Goal: Task Accomplishment & Management: Manage account settings

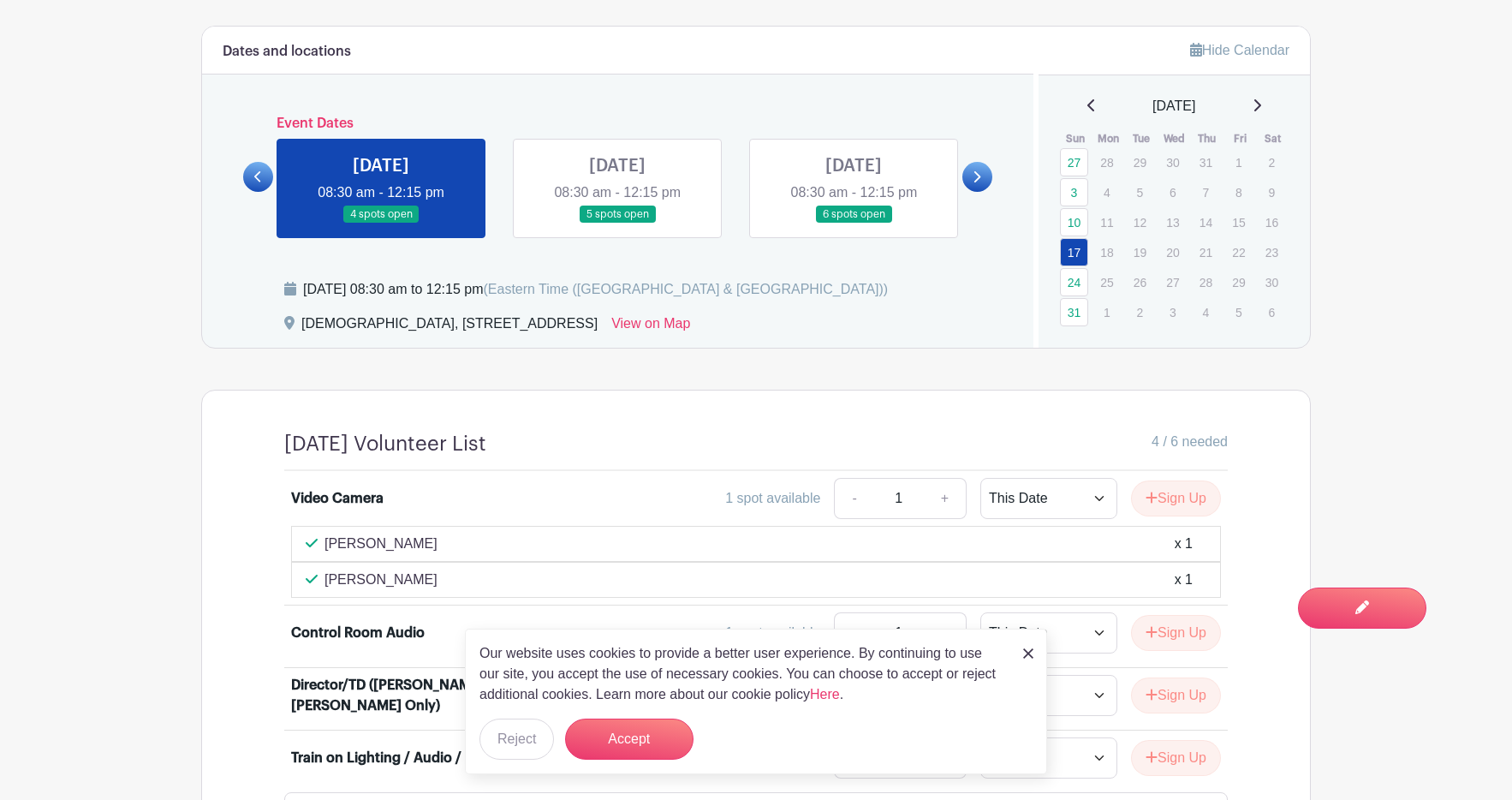
scroll to position [837, 0]
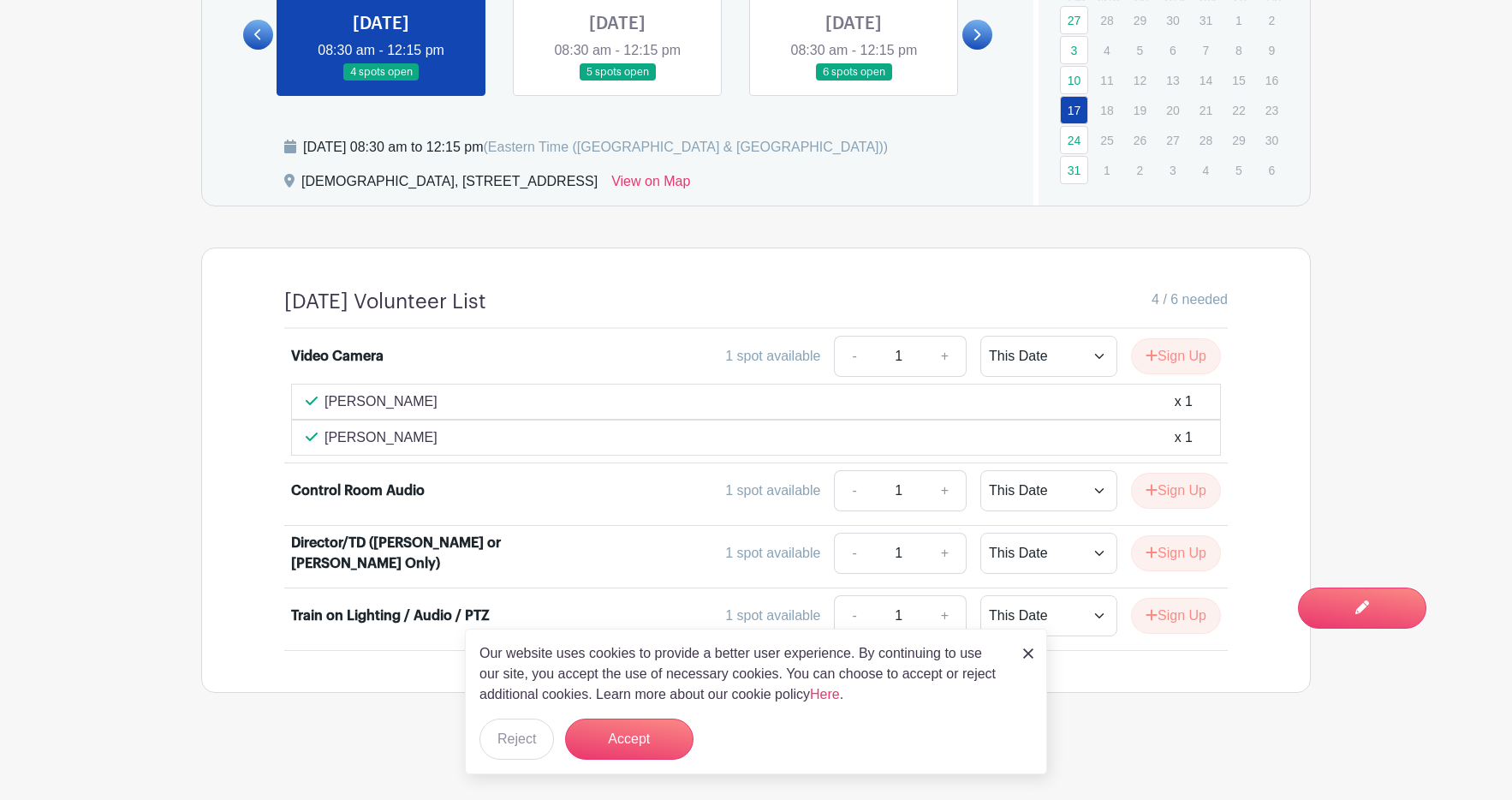
click at [618, 82] on link at bounding box center [618, 82] width 0 height 0
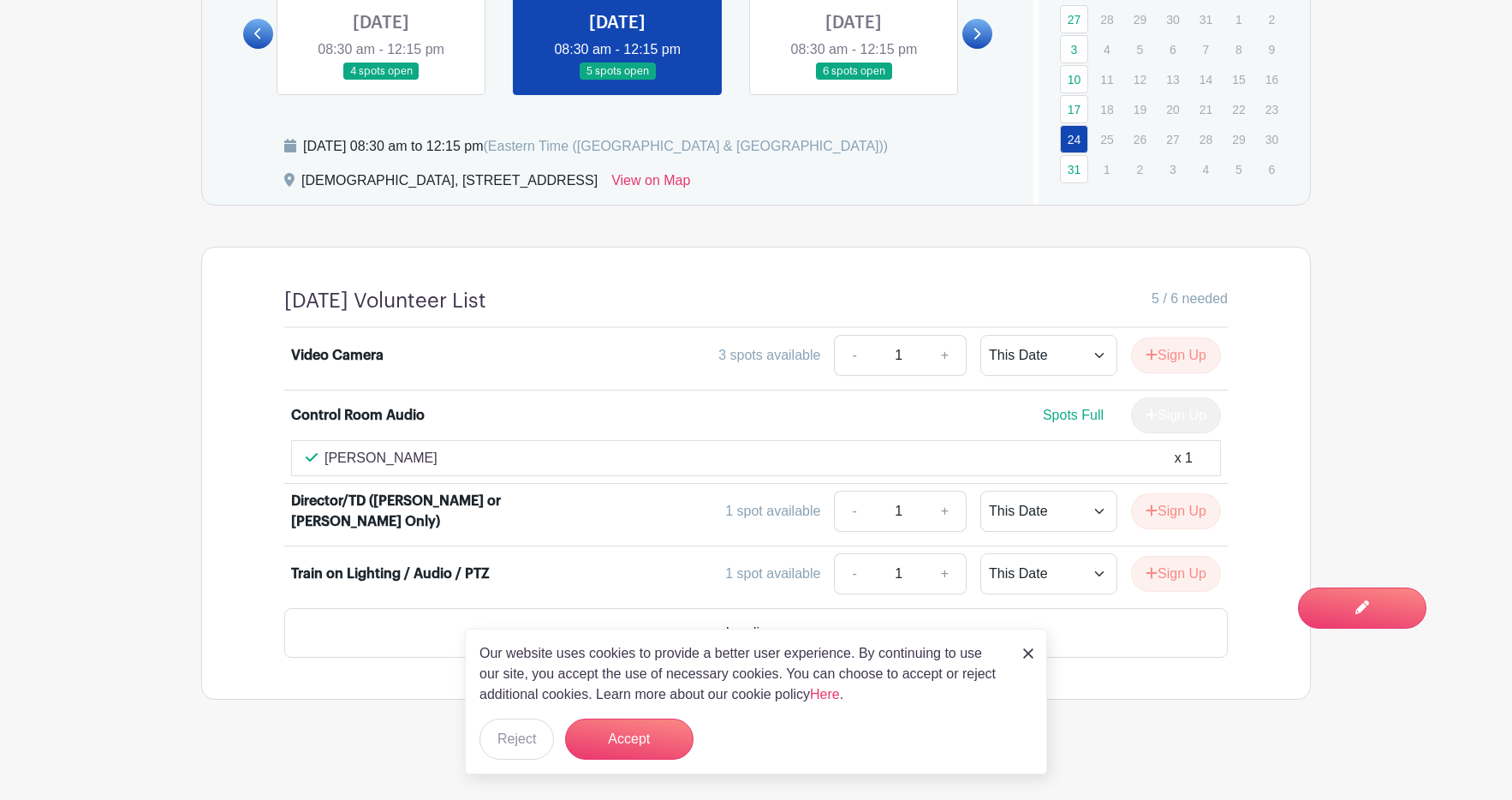
scroll to position [796, 0]
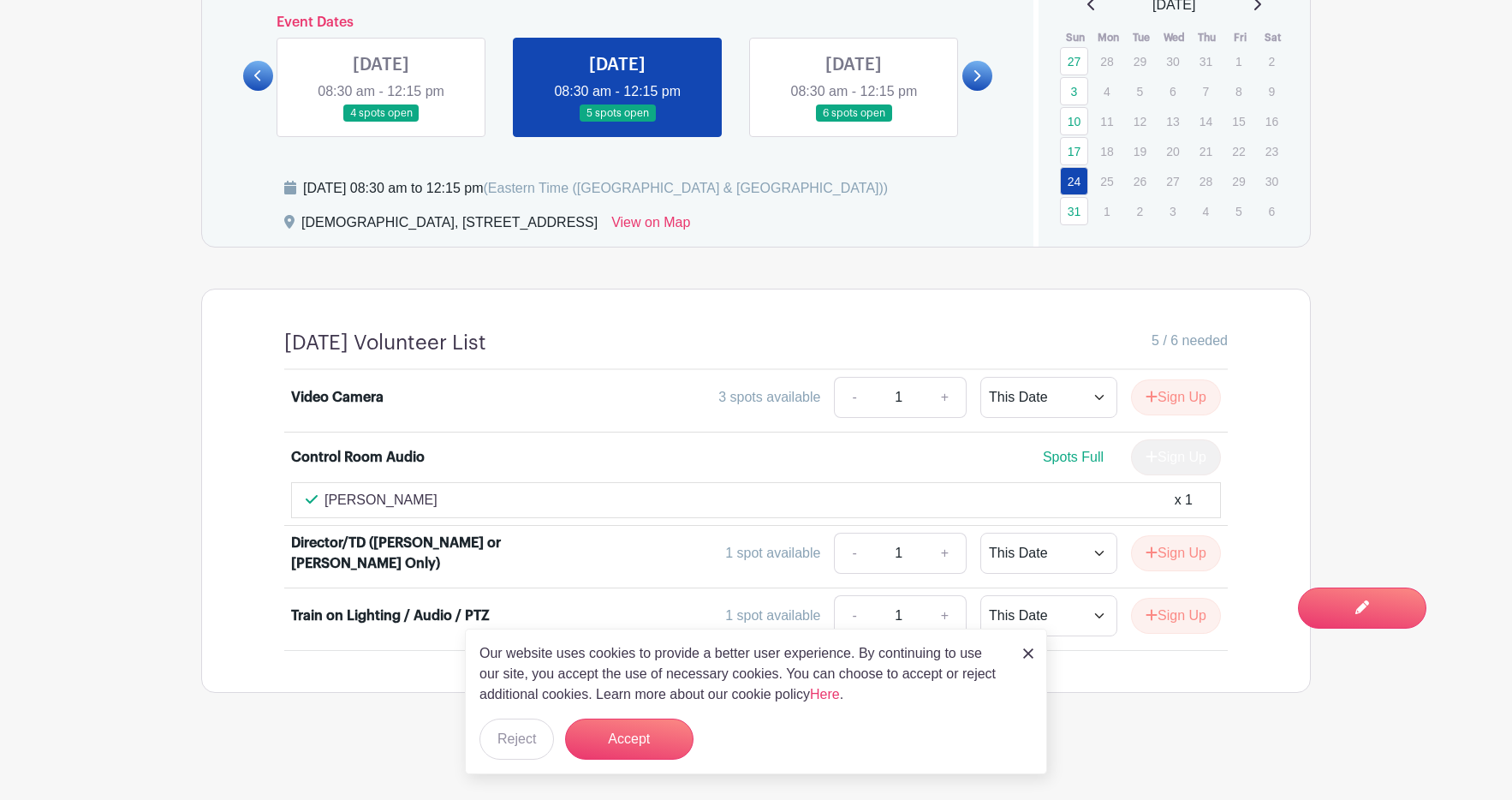
click at [381, 123] on link at bounding box center [381, 123] width 0 height 0
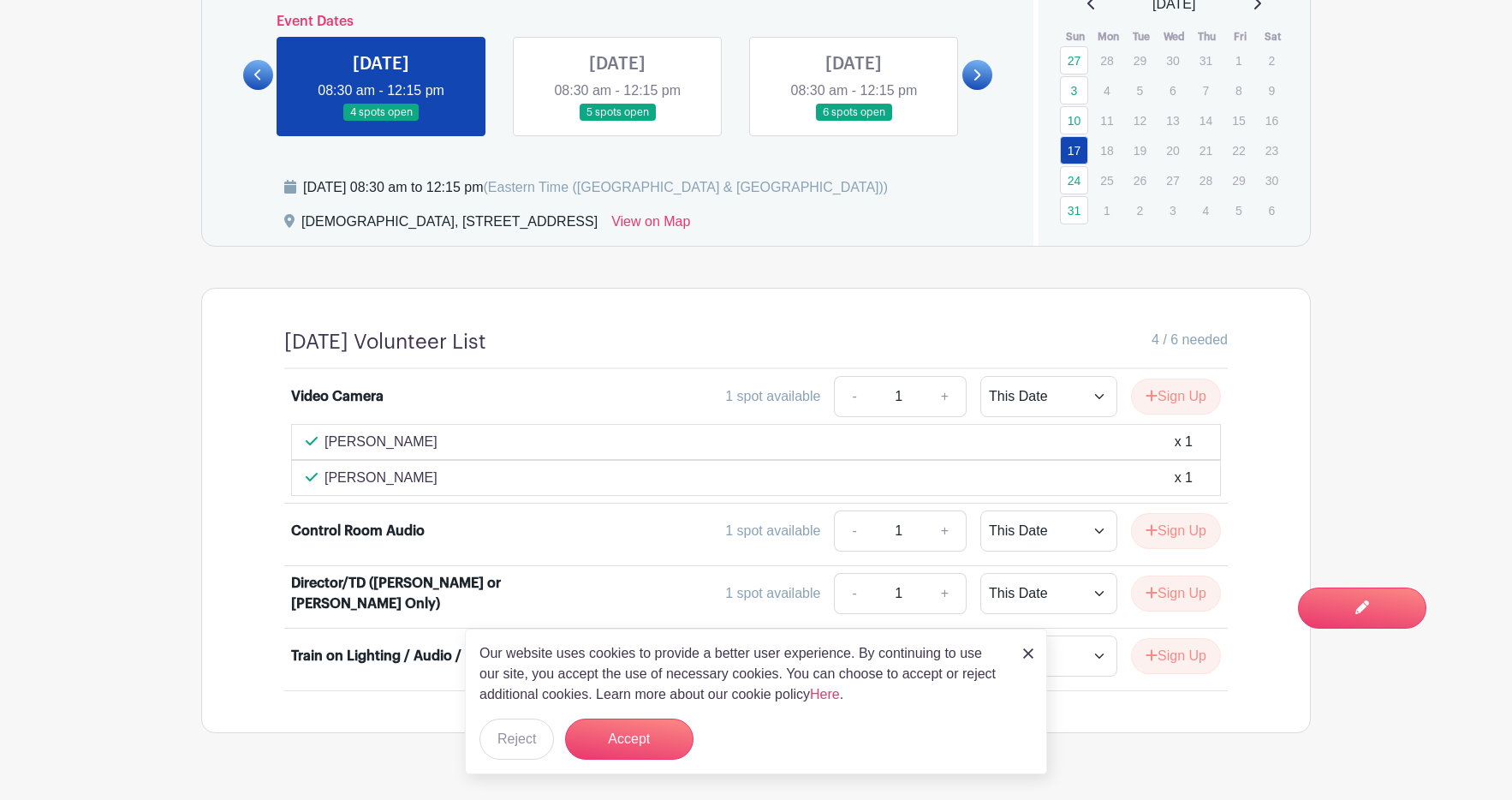
click at [1029, 653] on img at bounding box center [1028, 653] width 10 height 10
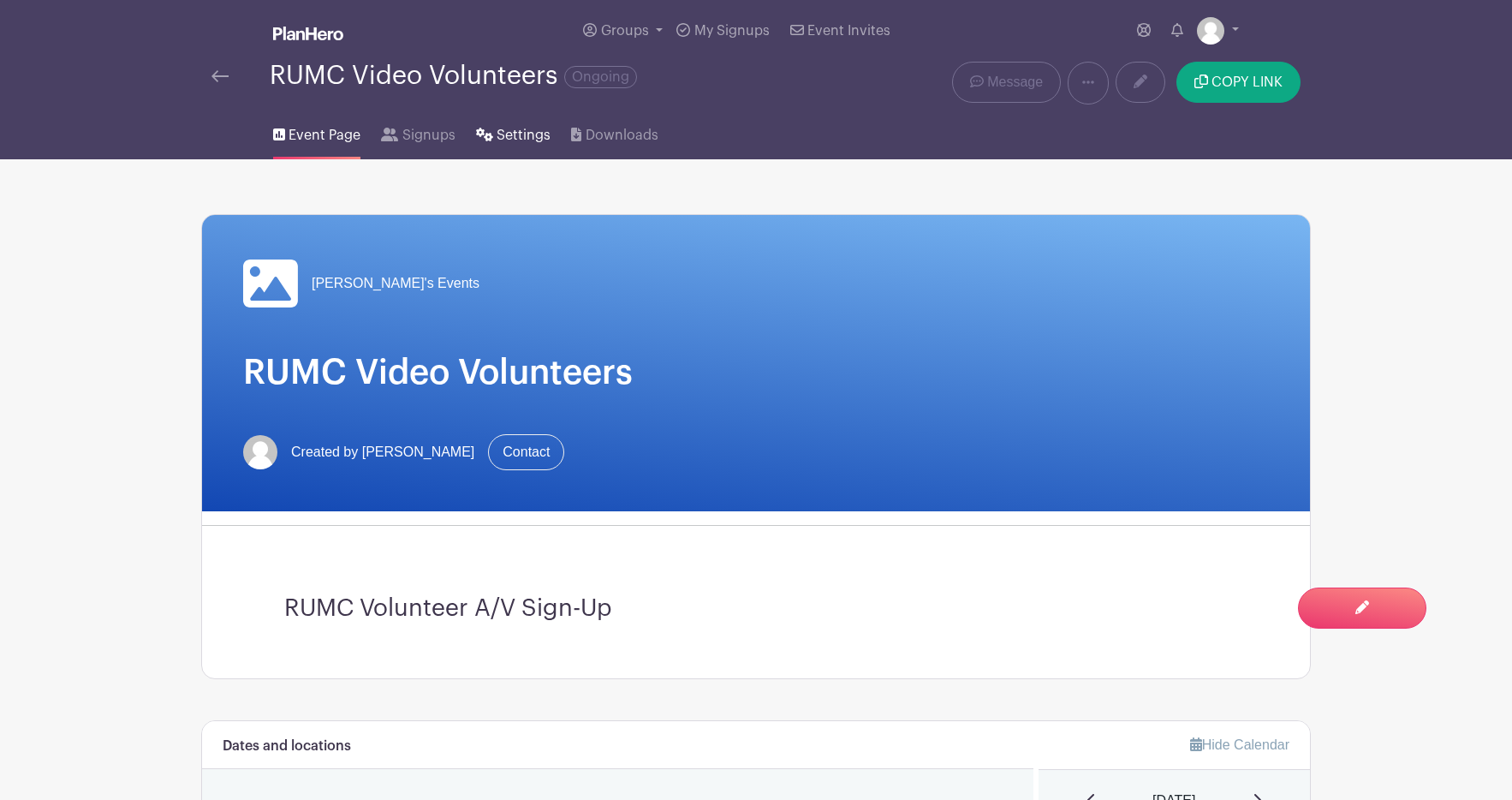
click at [520, 130] on span "Settings" at bounding box center [523, 135] width 54 height 21
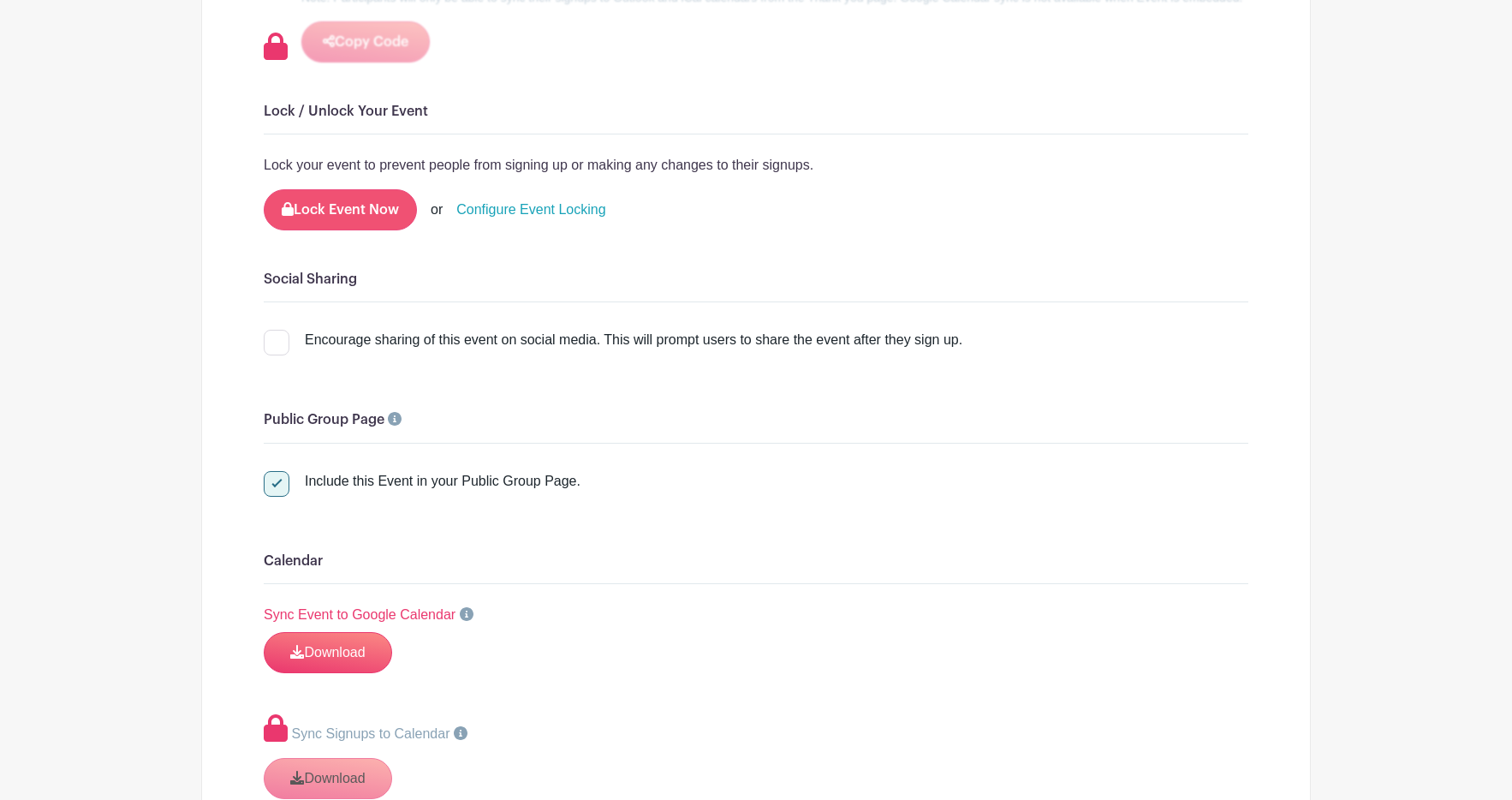
scroll to position [2117, 0]
click at [346, 231] on button "Lock Event Now" at bounding box center [340, 211] width 153 height 41
